Goal: Transaction & Acquisition: Purchase product/service

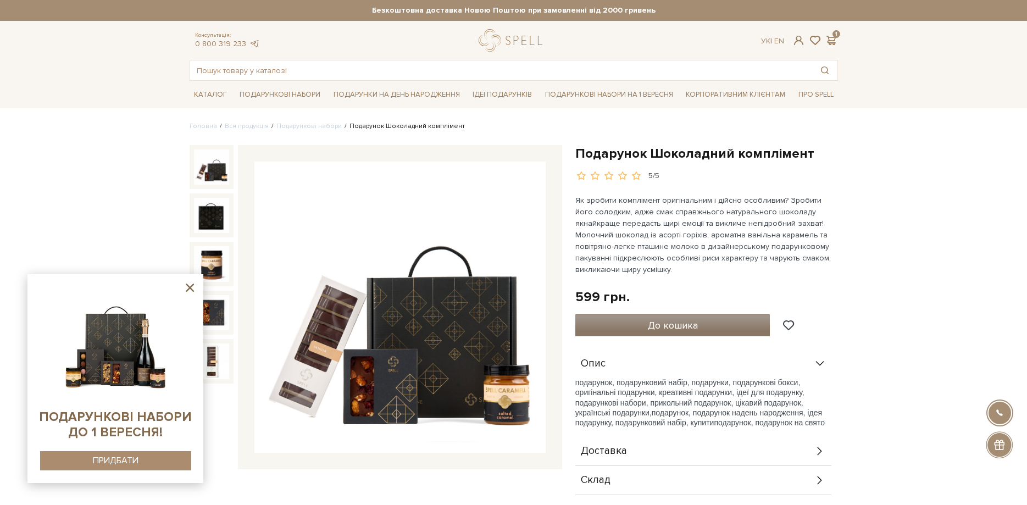
click at [652, 321] on span "До кошика" at bounding box center [673, 325] width 50 height 12
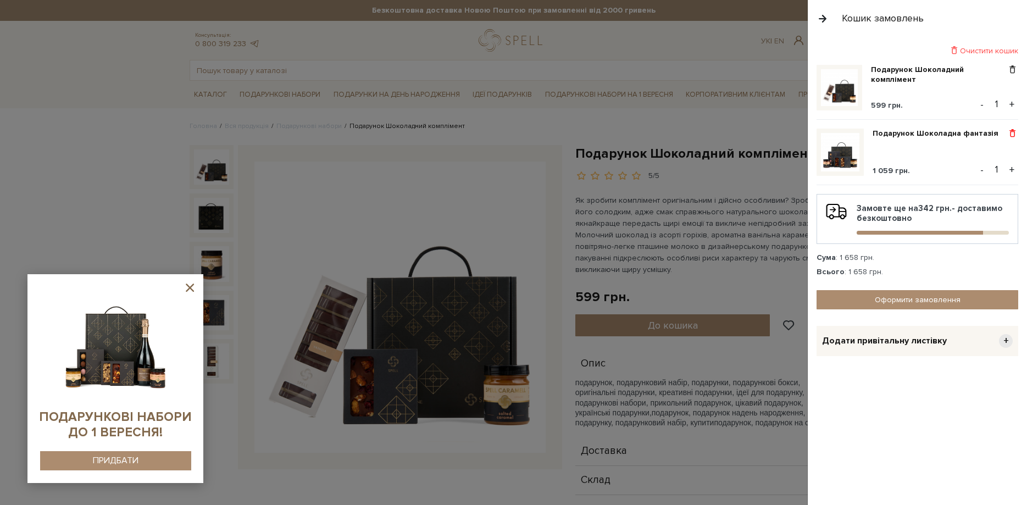
click at [1017, 136] on span at bounding box center [1013, 134] width 12 height 10
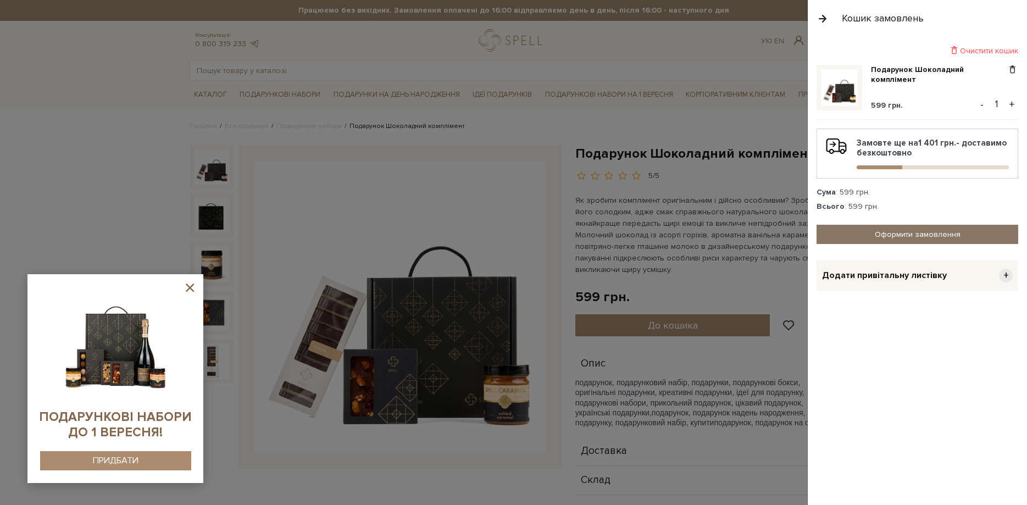
click at [889, 232] on link "Оформити замовлення" at bounding box center [918, 234] width 202 height 19
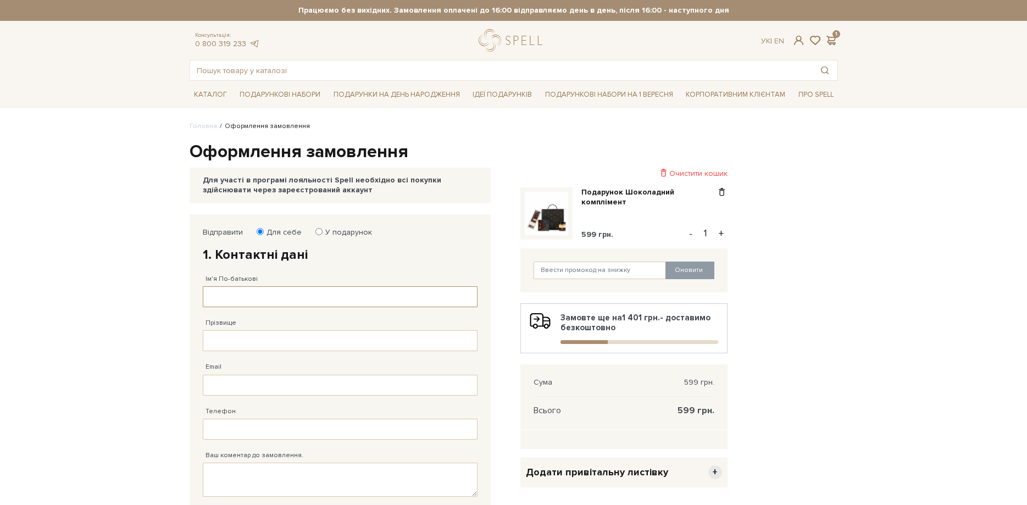
click at [307, 290] on input "Ім'я По-батькові" at bounding box center [340, 296] width 275 height 21
click at [228, 340] on input "Прізвище" at bounding box center [340, 340] width 275 height 21
drag, startPoint x: 281, startPoint y: 302, endPoint x: 166, endPoint y: 269, distance: 120.0
click at [203, 286] on input "Олена Неграш" at bounding box center [340, 296] width 275 height 21
type input "Олена"
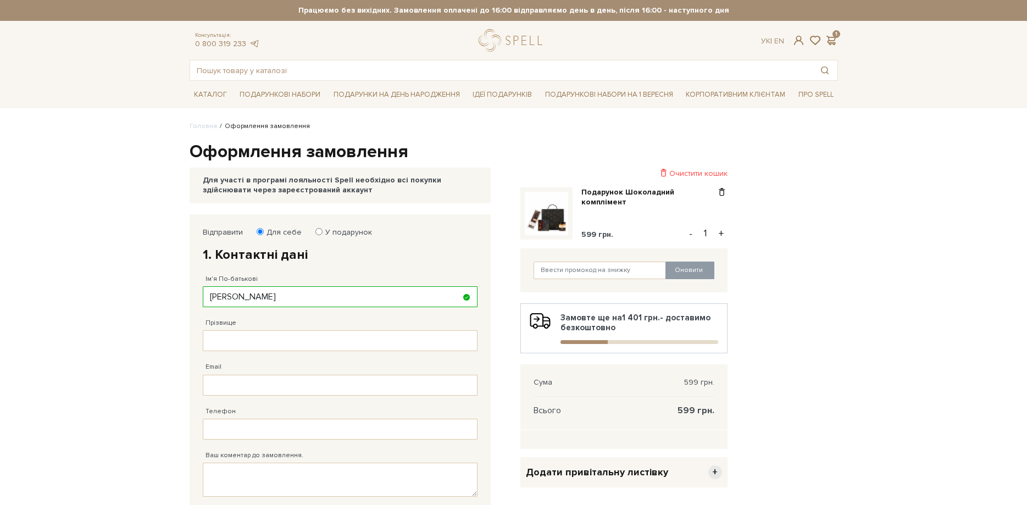
click at [251, 351] on fieldset "Відправити Для себе У подарунок 1. Контактні дані Ім'я По-батькові Олена Заповн…" at bounding box center [340, 393] width 275 height 330
click at [247, 350] on input "Прізвище" at bounding box center [340, 340] width 275 height 21
type input "Негарш"
click at [249, 390] on input "Email" at bounding box center [340, 385] width 275 height 21
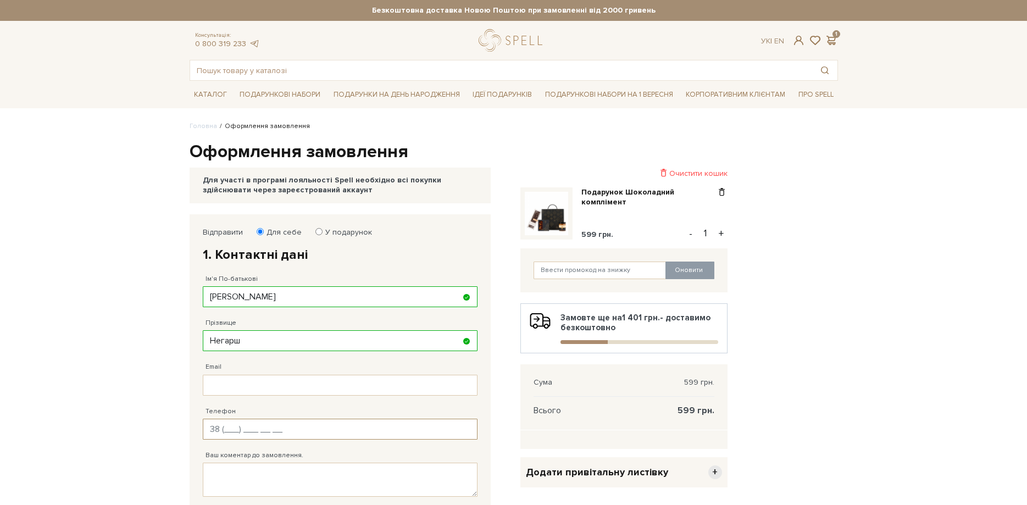
click at [233, 428] on input "Телефон" at bounding box center [340, 429] width 275 height 21
type input "38 (068) 151 79 79"
click at [246, 475] on textarea "Ваш коментар до замовлення." at bounding box center [340, 480] width 275 height 34
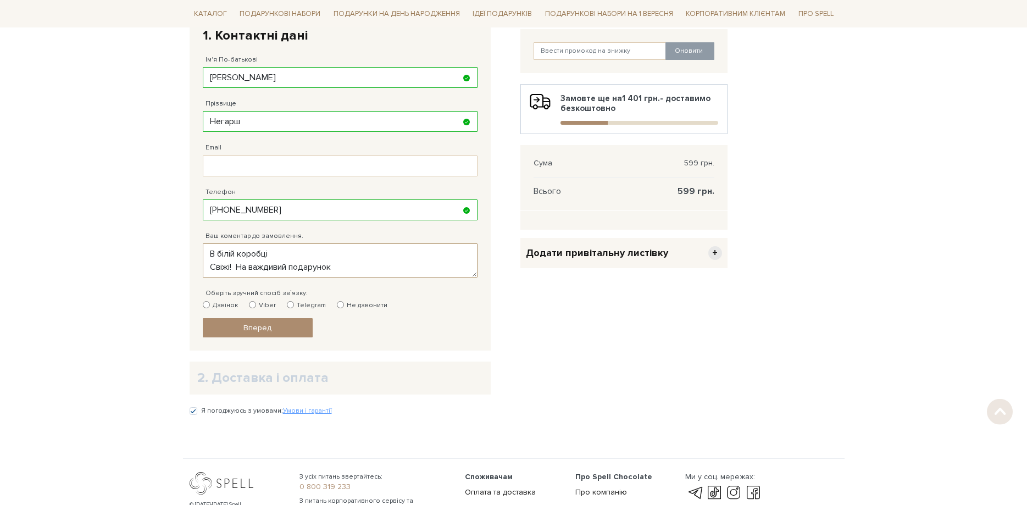
scroll to position [336, 0]
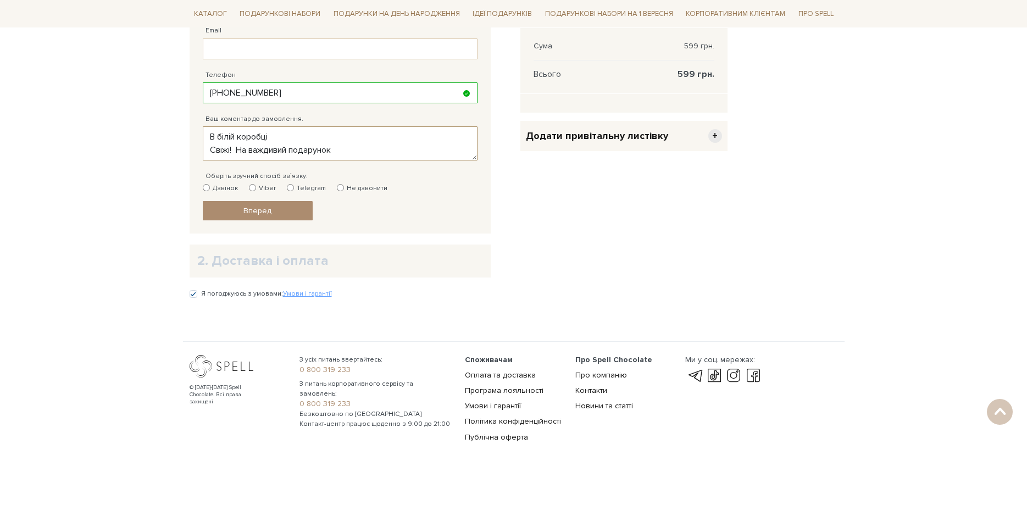
type textarea "В білій коробці Свіжі! На важдивий подарунок"
click at [222, 186] on label "Дзвінок" at bounding box center [220, 189] width 35 height 10
click at [210, 186] on input "Дзвінок" at bounding box center [206, 187] width 7 height 7
radio input "true"
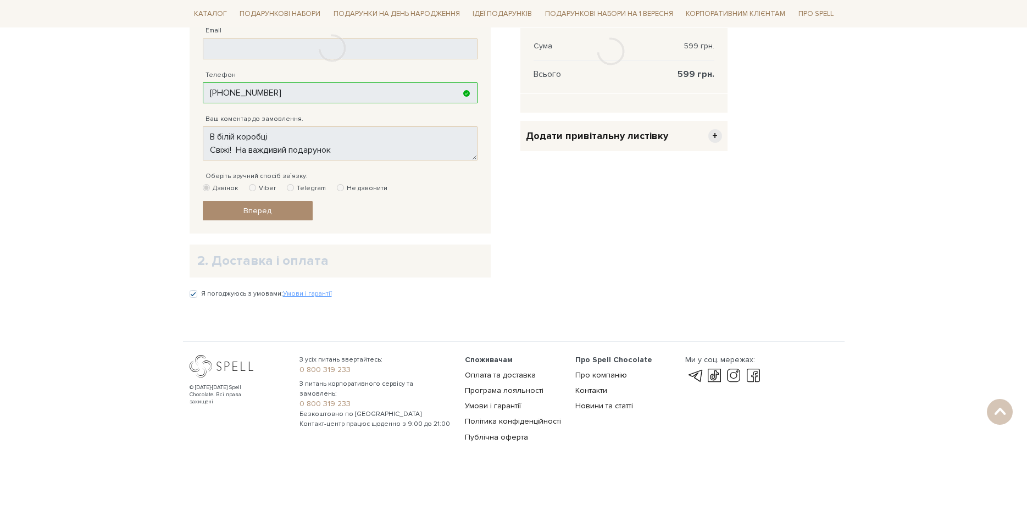
drag, startPoint x: 234, startPoint y: 206, endPoint x: 239, endPoint y: 208, distance: 5.7
click at [239, 208] on div at bounding box center [333, 48] width 286 height 341
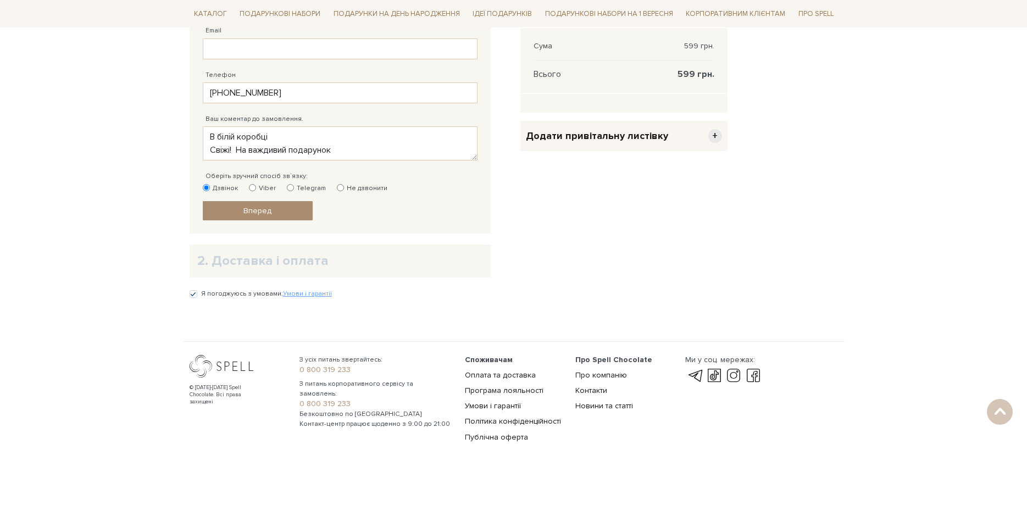
scroll to position [275, 0]
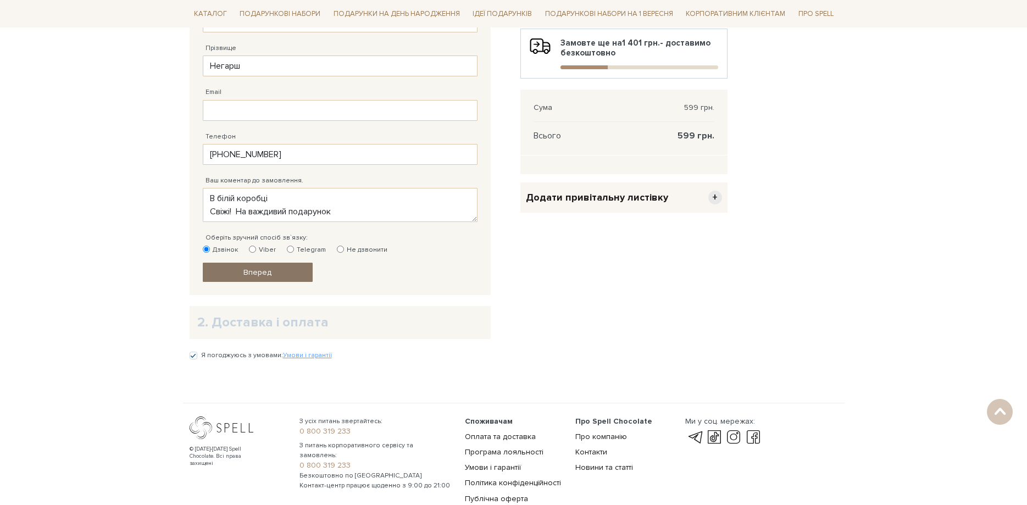
click at [268, 276] on span "Вперед" at bounding box center [257, 272] width 28 height 9
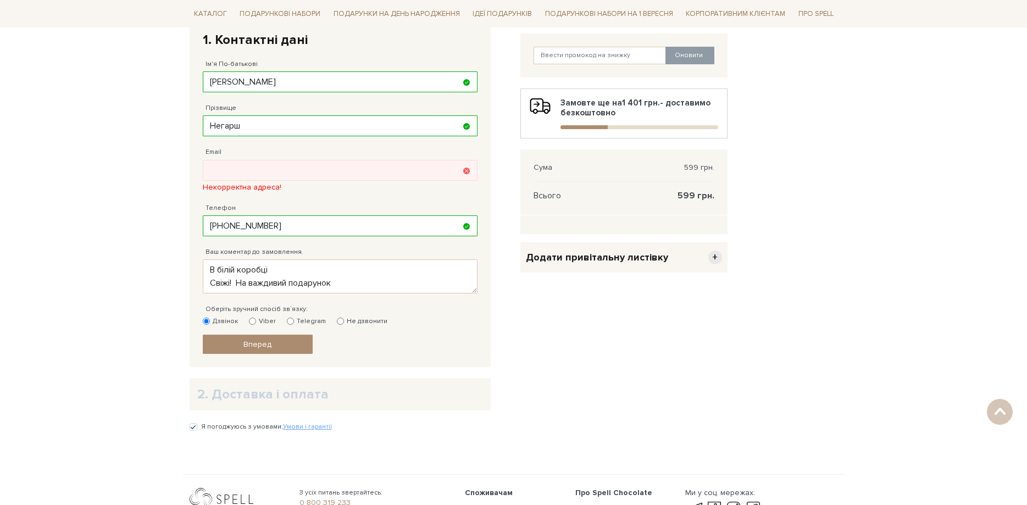
scroll to position [214, 0]
click at [274, 348] on link "Вперед" at bounding box center [258, 344] width 110 height 19
click at [234, 173] on input "Email" at bounding box center [340, 170] width 275 height 21
click at [295, 176] on input "bee2204@ukr.net" at bounding box center [340, 170] width 275 height 21
type input "bee2204@ukr.net"
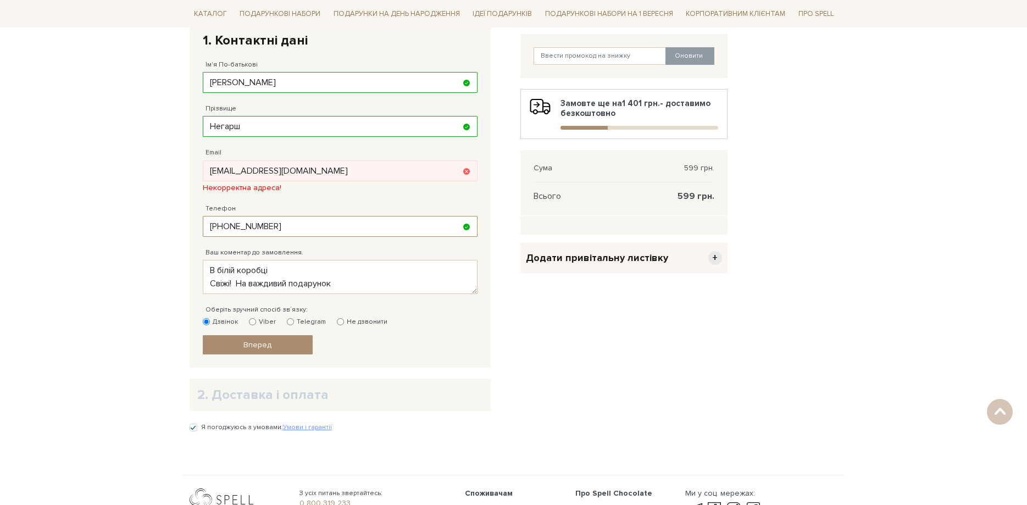
click at [292, 228] on input "38 (068) 151 79 79" at bounding box center [340, 226] width 275 height 21
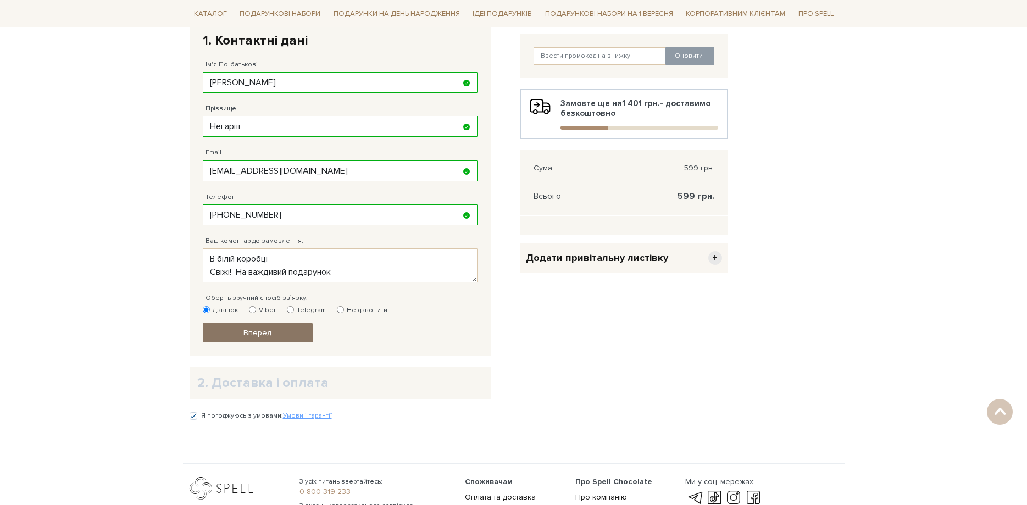
click at [279, 339] on link "Вперед" at bounding box center [258, 332] width 110 height 19
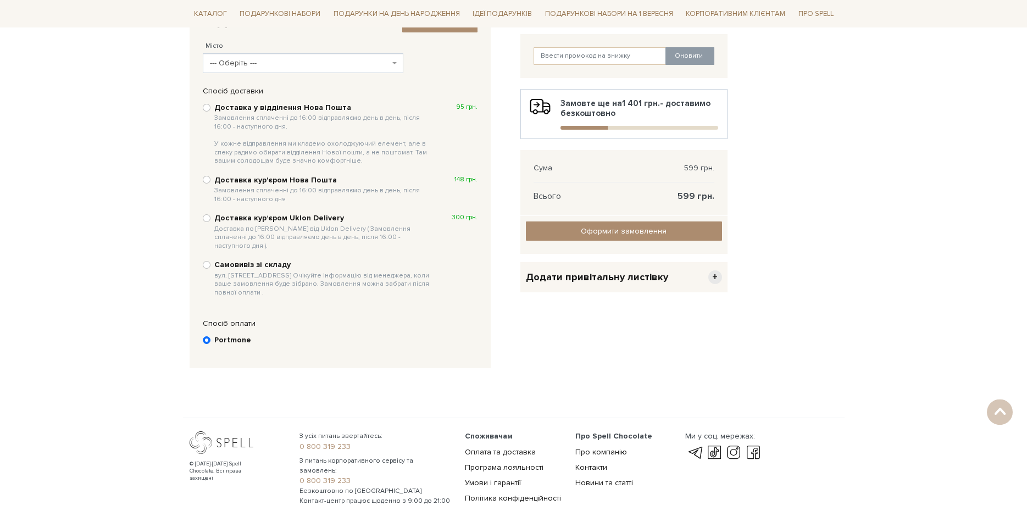
click at [398, 60] on span "--- Оберіть ---" at bounding box center [303, 63] width 201 height 20
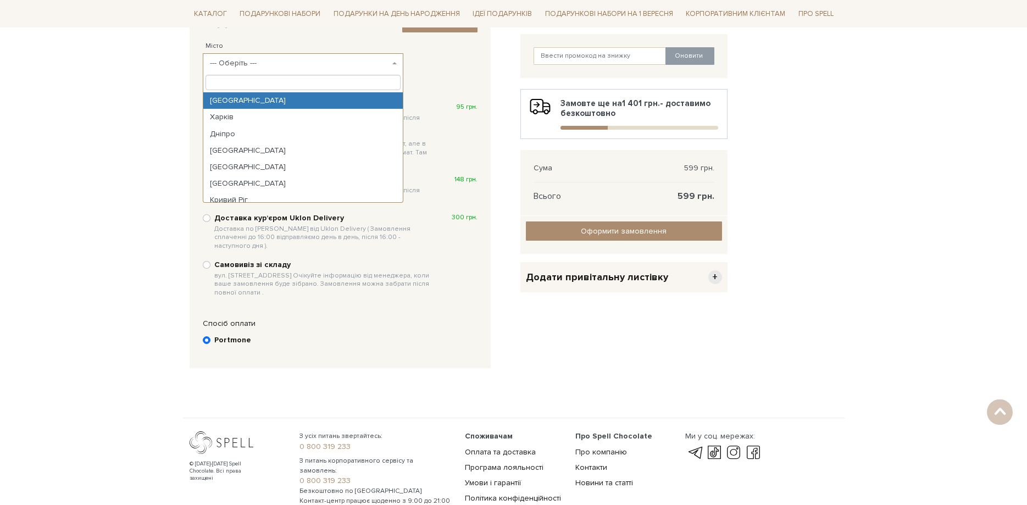
select select "Київ"
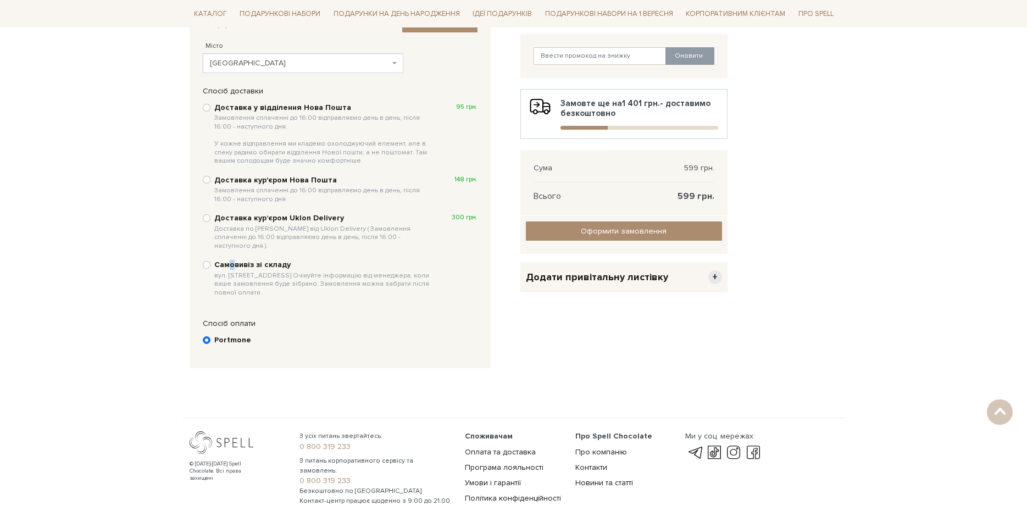
click at [231, 259] on div "Самовивіз зі складу вул. Велика Кільцева, 4-А. Очікуйте інформацію від менеджер…" at bounding box center [340, 278] width 275 height 39
click at [204, 261] on input "Самовивіз зі складу вул. Велика Кільцева, 4-А. Очікуйте інформацію від менеджер…" at bounding box center [207, 265] width 8 height 8
radio input "true"
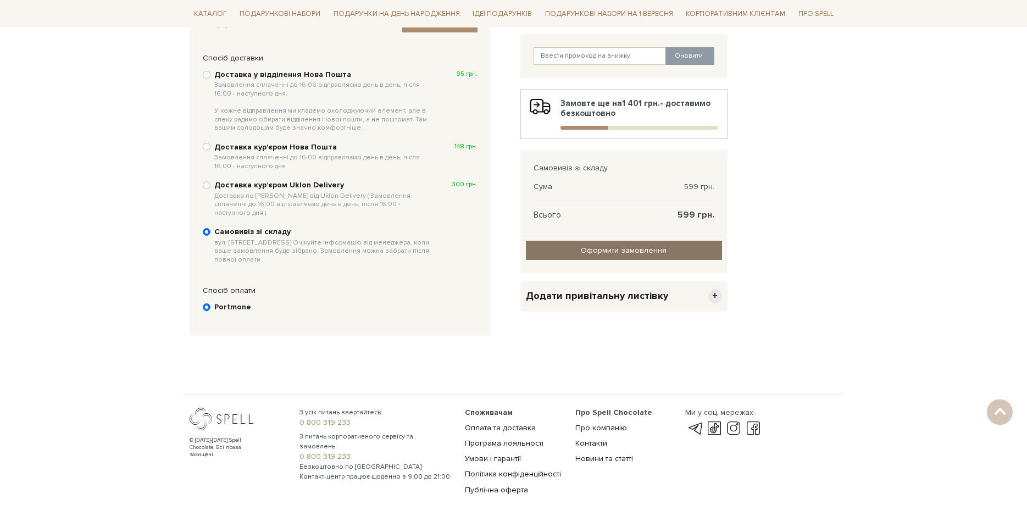
click at [580, 253] on input "Оформити замовлення" at bounding box center [624, 250] width 196 height 19
